Goal: Transaction & Acquisition: Purchase product/service

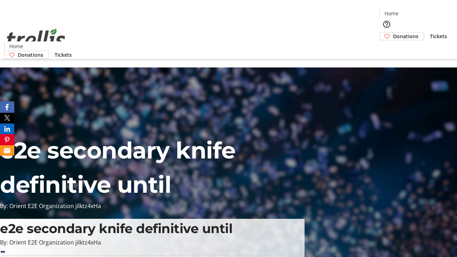
click at [393, 32] on span "Donations" at bounding box center [405, 35] width 25 height 7
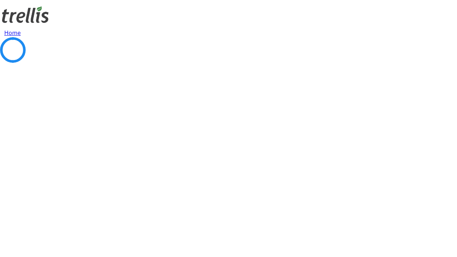
select select "CA"
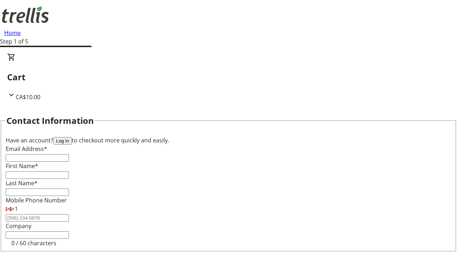
click at [72, 137] on button "Log in" at bounding box center [62, 140] width 19 height 7
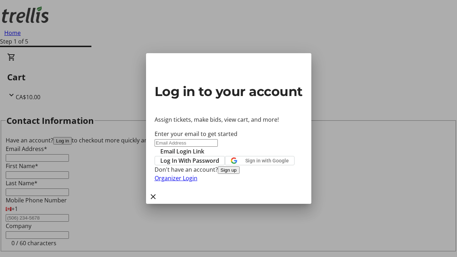
click at [219, 156] on span "Log In With Password" at bounding box center [189, 160] width 59 height 9
